Goal: Information Seeking & Learning: Learn about a topic

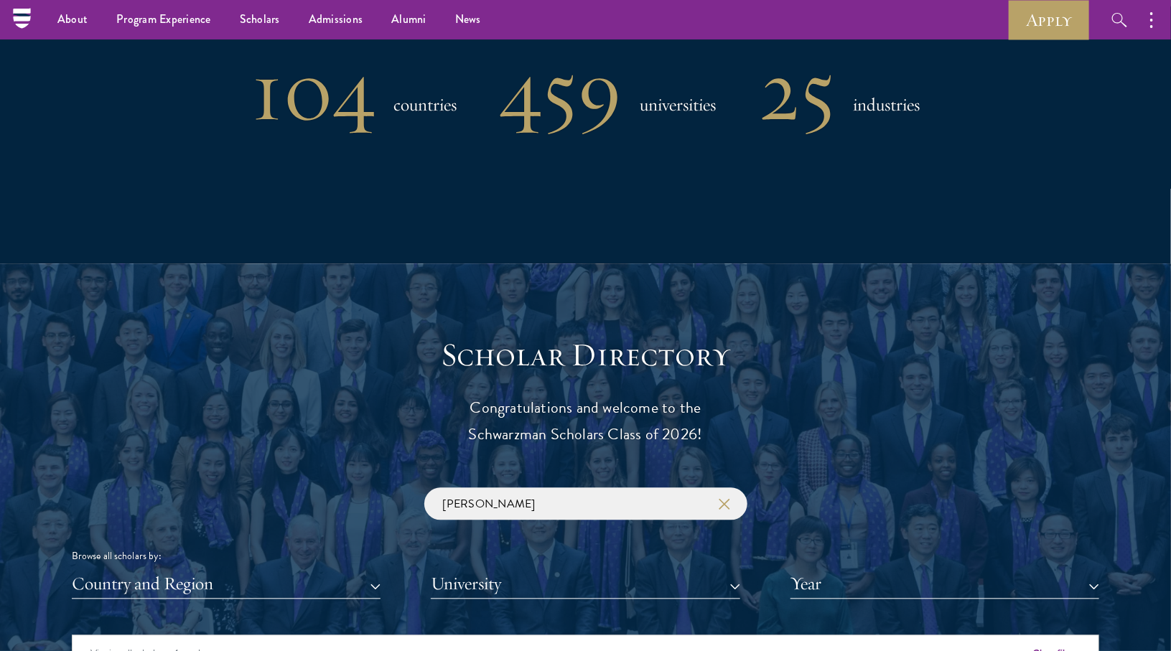
scroll to position [1233, 0]
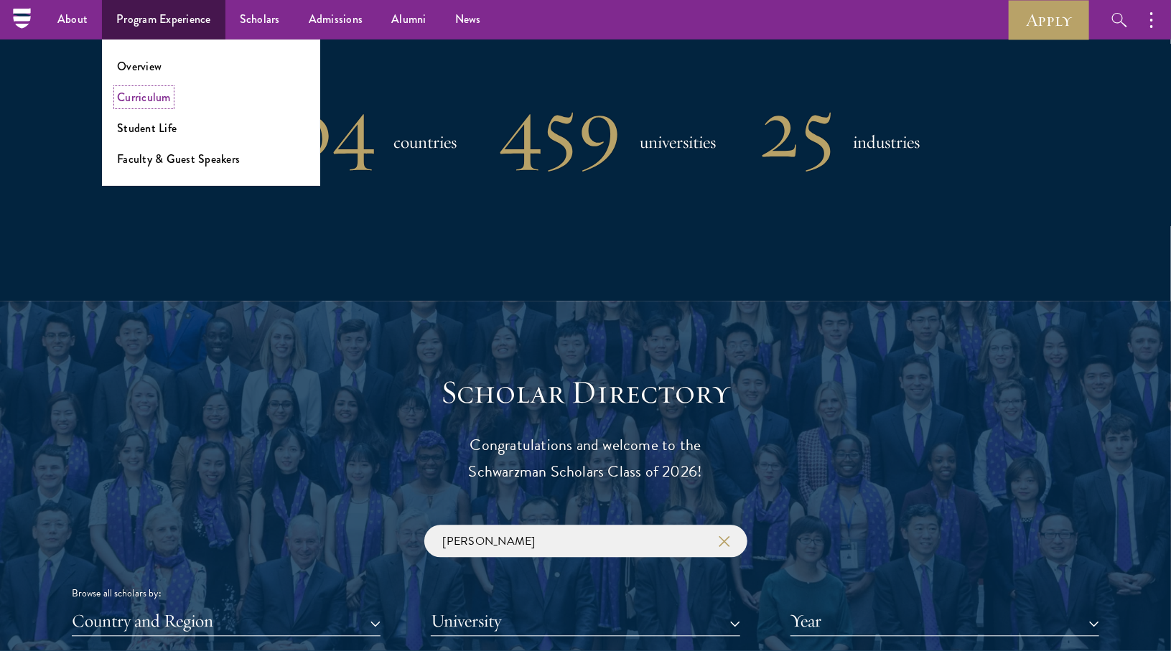
click at [165, 93] on link "Curriculum" at bounding box center [144, 97] width 54 height 17
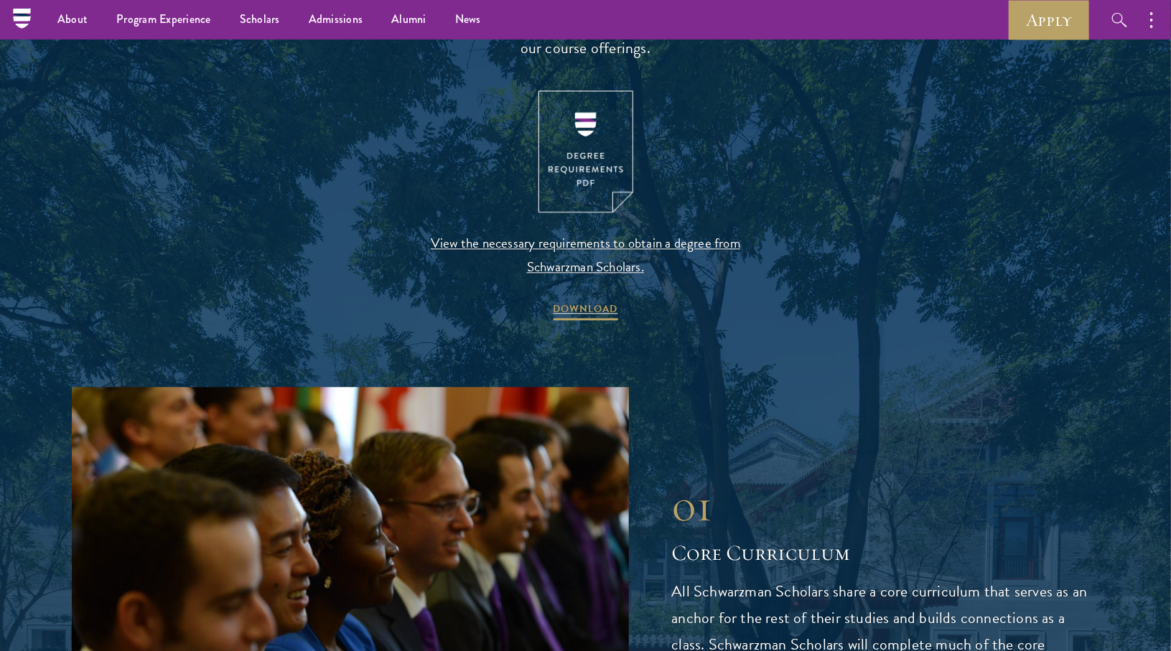
scroll to position [1490, 0]
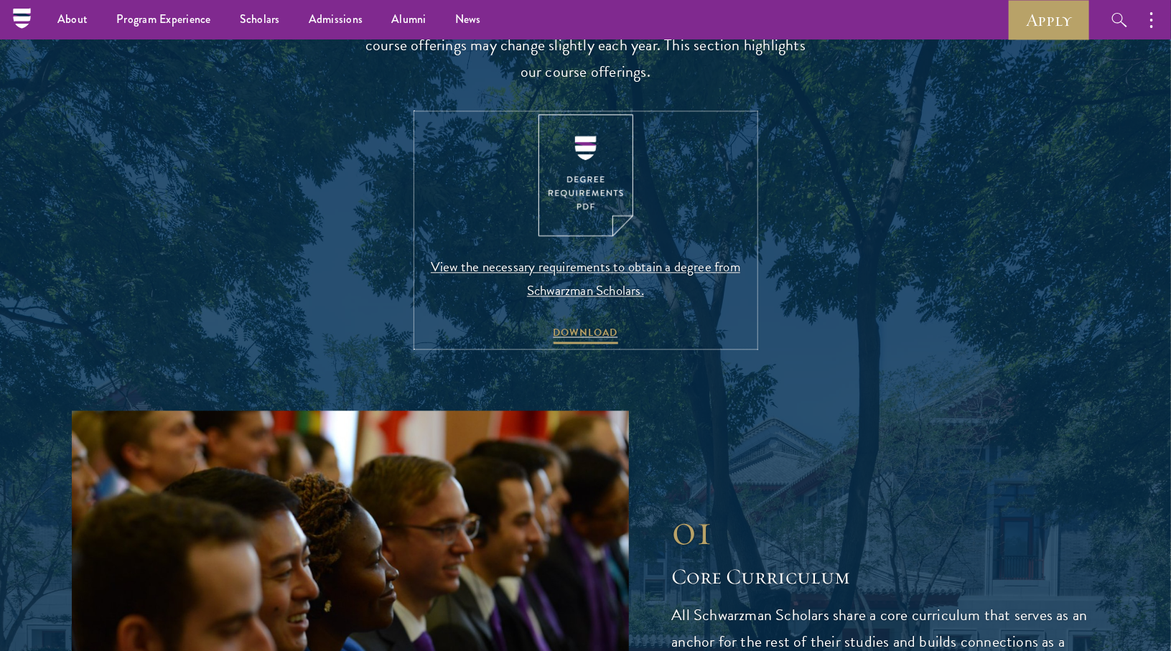
click at [576, 185] on img at bounding box center [585, 175] width 95 height 123
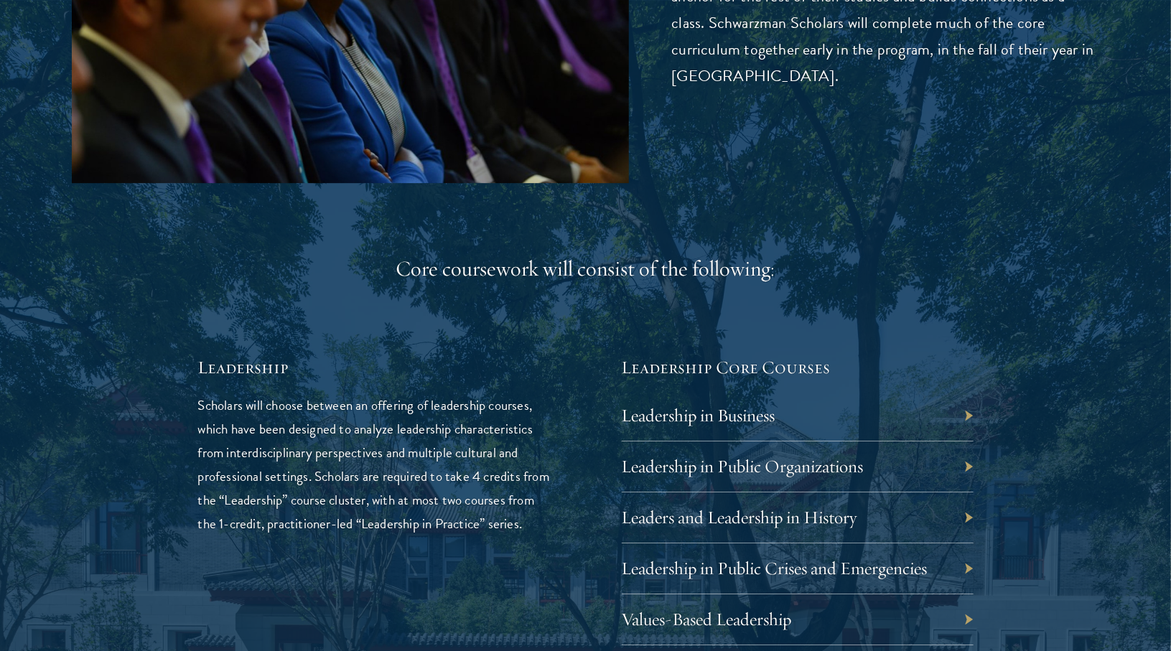
scroll to position [2318, 0]
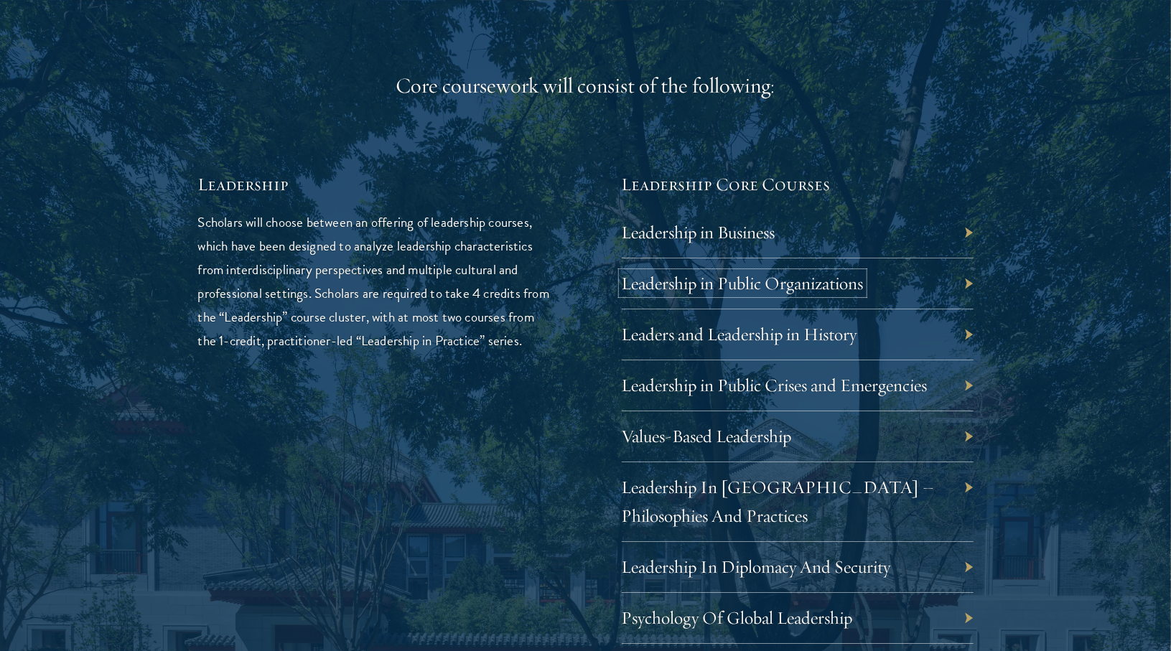
click at [762, 277] on link "Leadership in Public Organizations" at bounding box center [743, 283] width 242 height 22
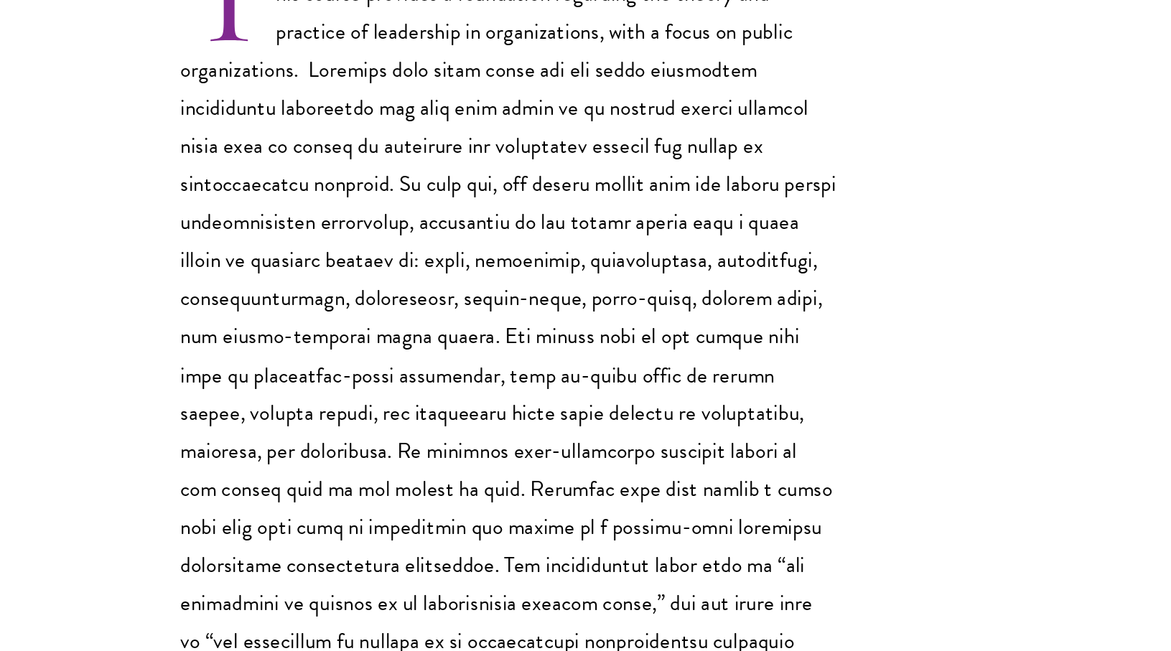
scroll to position [331, 0]
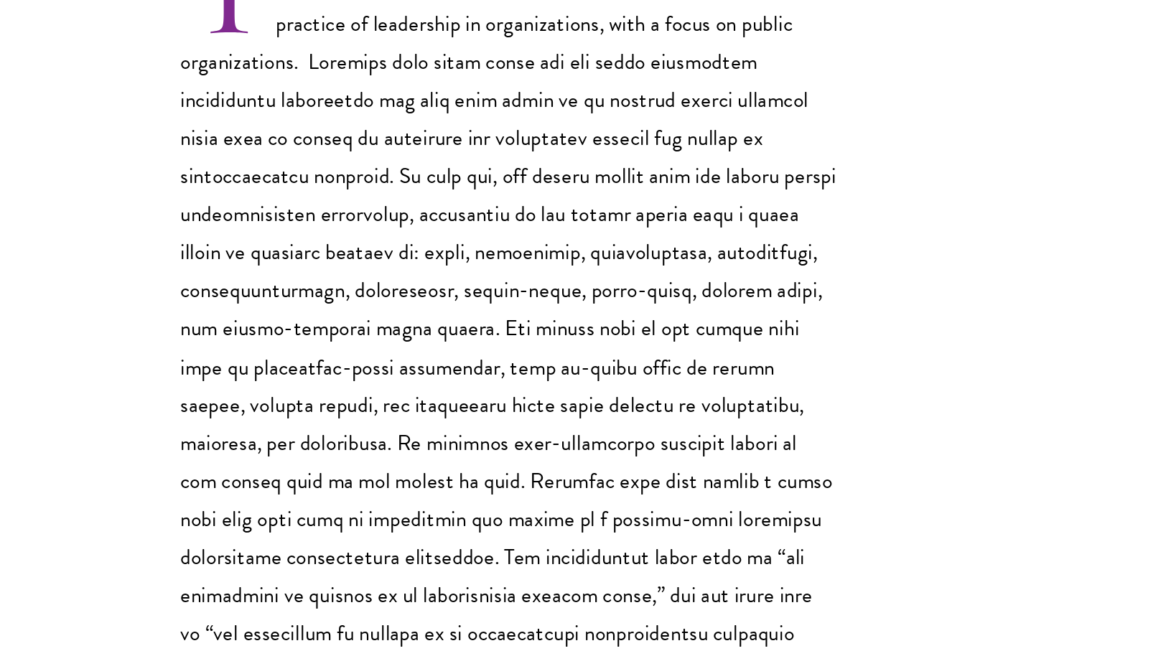
click at [404, 368] on p "This course provides a foundation regarding the theory and practice of leadersh…" at bounding box center [362, 404] width 409 height 472
drag, startPoint x: 292, startPoint y: 393, endPoint x: 223, endPoint y: 398, distance: 69.1
click at [223, 398] on p "This course provides a foundation regarding the theory and practice of leadersh…" at bounding box center [362, 404] width 409 height 472
copy p "ethics-based"
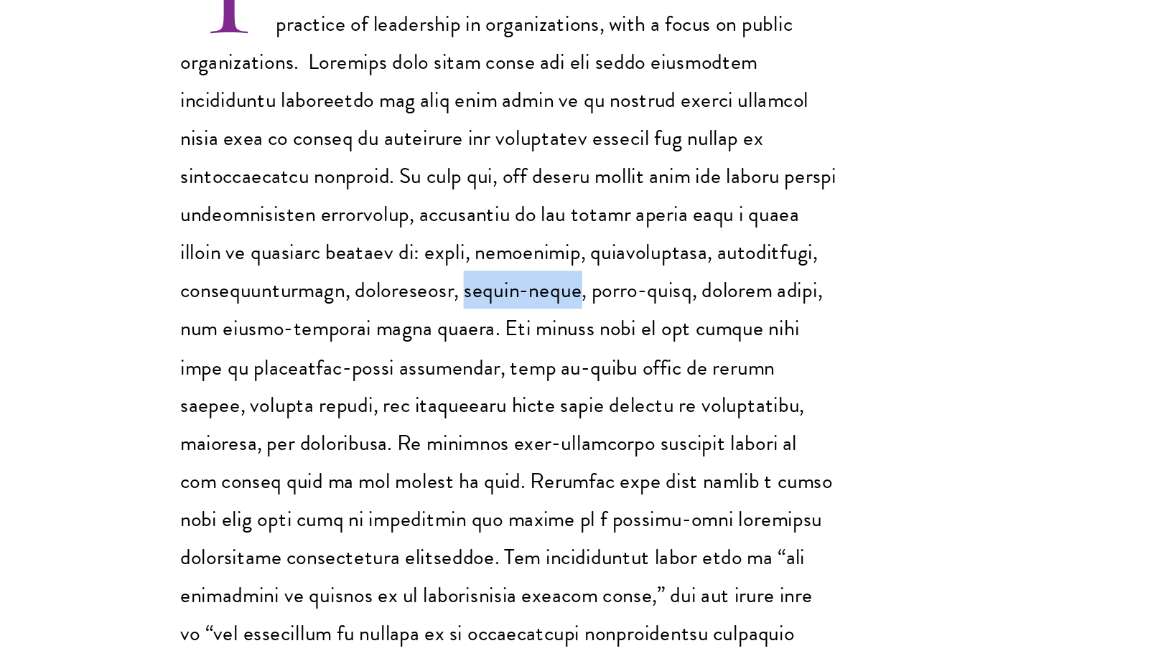
copy p "ethics-based"
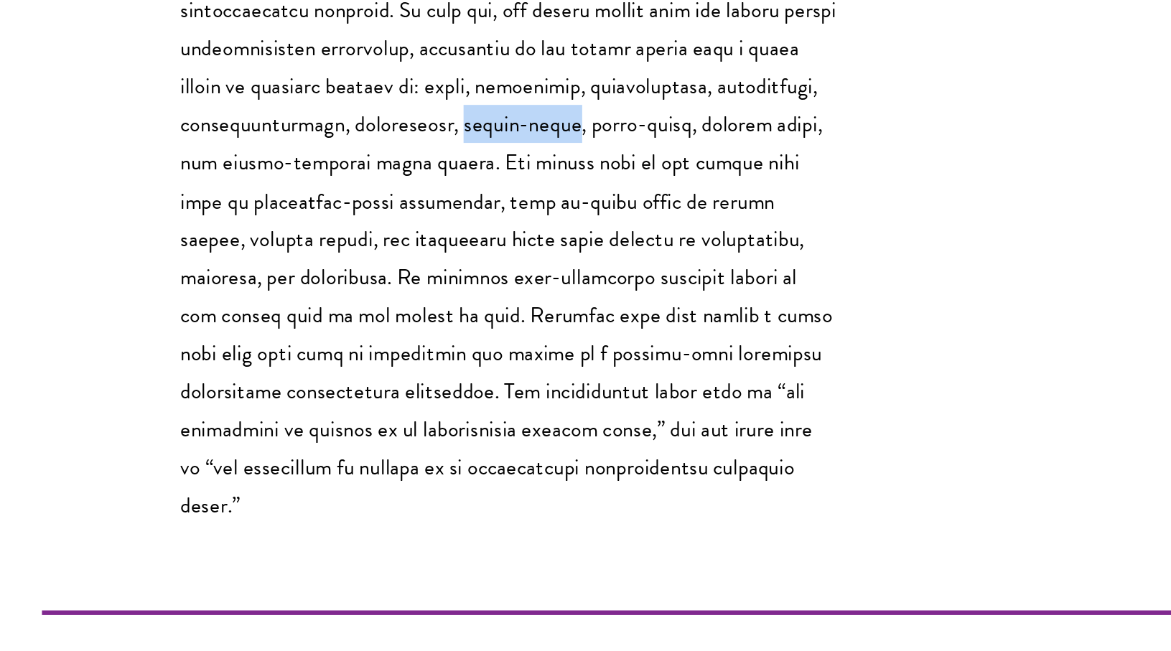
scroll to position [419, 0]
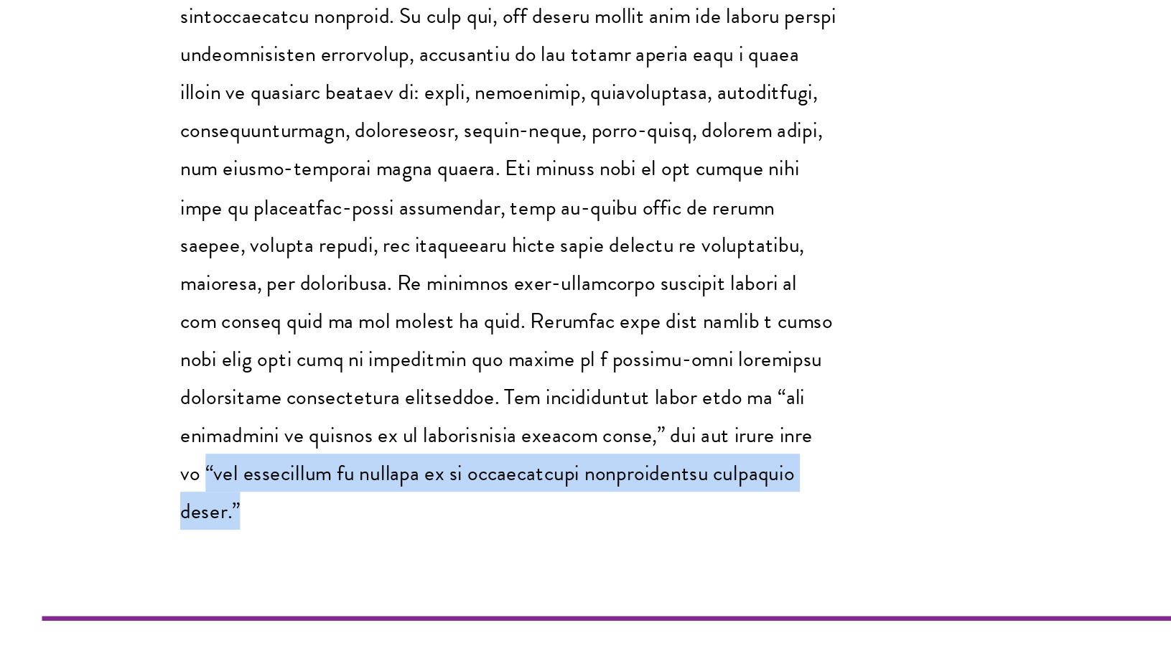
drag, startPoint x: 418, startPoint y: 492, endPoint x: 416, endPoint y: 524, distance: 31.6
click at [416, 524] on p "This course provides a foundation regarding the theory and practice of leadersh…" at bounding box center [362, 316] width 409 height 472
click at [397, 508] on p "This course provides a foundation regarding the theory and practice of leadersh…" at bounding box center [362, 316] width 409 height 472
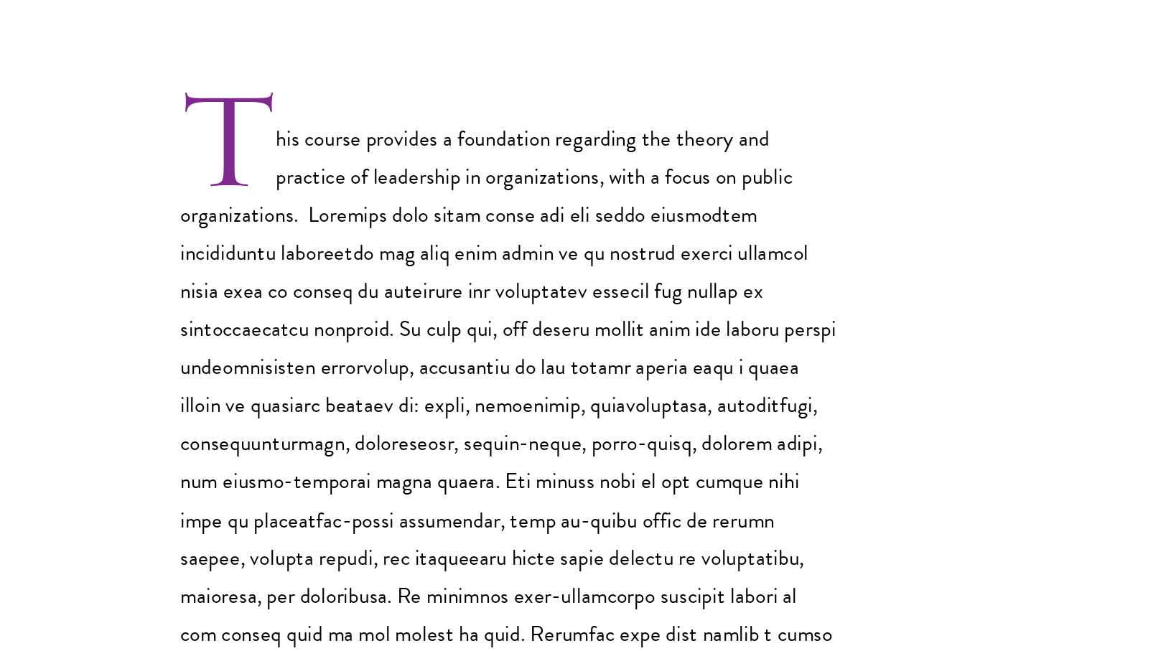
scroll to position [409, 0]
